Goal: Check status: Check status

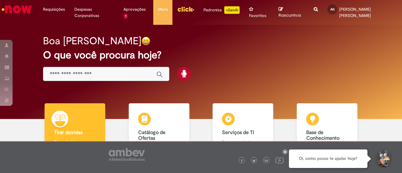
click at [115, 71] on input "Basta digitar aqui" at bounding box center [100, 74] width 101 height 7
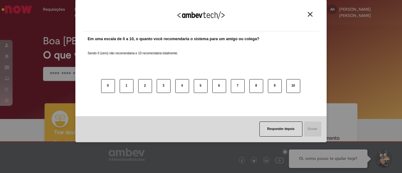
click at [314, 15] on button "Close" at bounding box center [310, 14] width 8 height 5
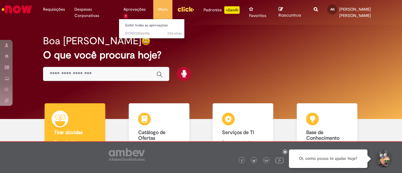
click at [136, 9] on li "Aprovações 1 Exibir todas as aprovações 23d atrás 23 [PERSON_NAME] atrás DCREQ0…" at bounding box center [136, 9] width 35 height 19
click at [145, 15] on li "Aprovações 1 Exibir todas as aprovações 23d atrás 23 [PERSON_NAME] atrás DCREQ0…" at bounding box center [136, 9] width 35 height 19
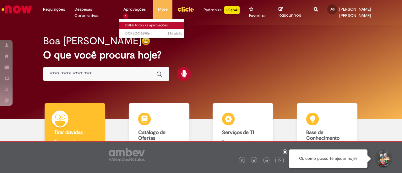
click at [146, 27] on link "Exibir todas as aprovações" at bounding box center [153, 25] width 69 height 7
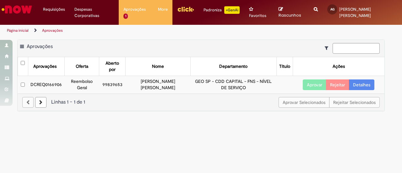
click at [48, 76] on td "DCREQ0166906" at bounding box center [46, 85] width 36 height 18
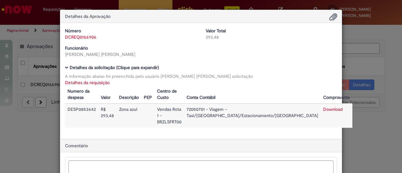
click at [369, 43] on div "Detalhes da Aprovação Número DCREQ0166906 Valor Total 293,48 Funcionário [PERSO…" at bounding box center [201, 86] width 402 height 173
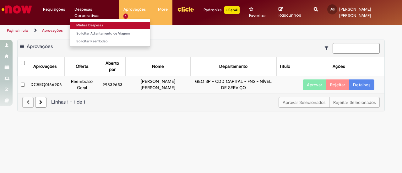
click at [87, 23] on link "Minhas Despesas" at bounding box center [110, 25] width 80 height 7
